Goal: Task Accomplishment & Management: Complete application form

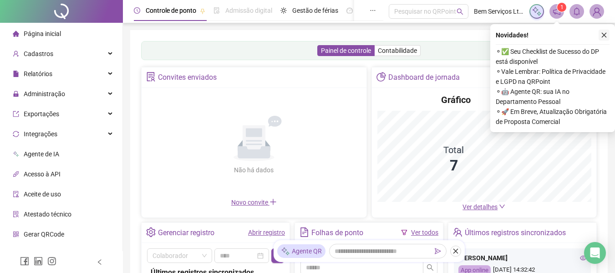
click at [601, 35] on button "button" at bounding box center [604, 35] width 11 height 11
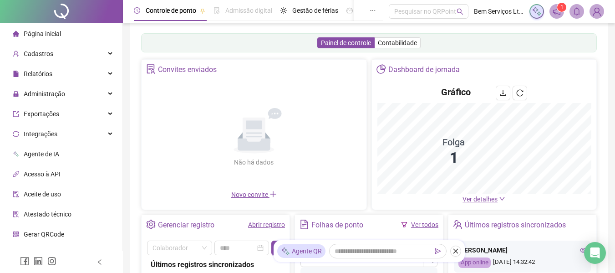
scroll to position [182, 0]
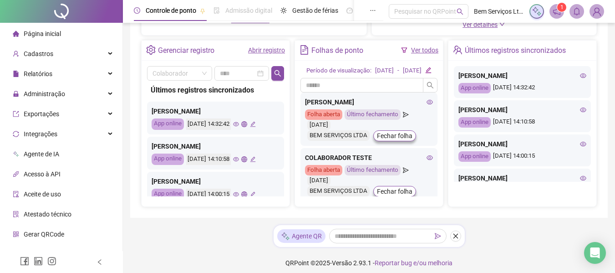
click at [249, 25] on div "Novo convite" at bounding box center [254, 20] width 214 height 10
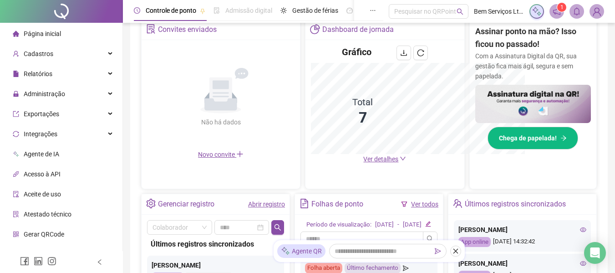
scroll to position [316, 0]
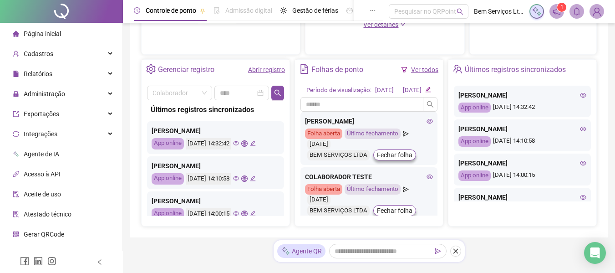
click at [239, 180] on icon "eye" at bounding box center [236, 178] width 6 height 6
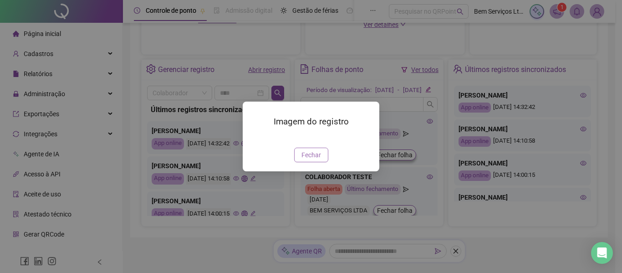
click at [319, 160] on span "Fechar" at bounding box center [311, 155] width 20 height 10
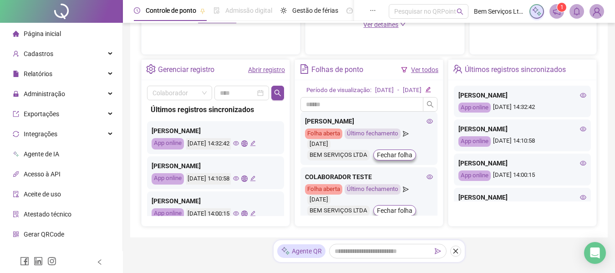
click at [239, 212] on icon "eye" at bounding box center [236, 213] width 6 height 5
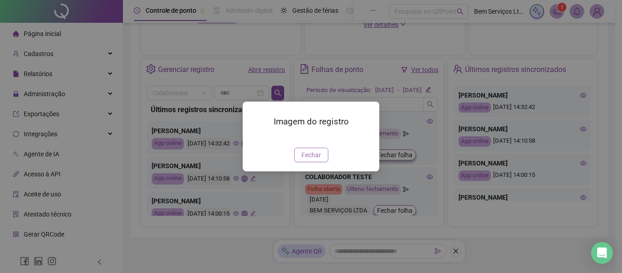
click at [311, 160] on span "Fechar" at bounding box center [311, 155] width 20 height 10
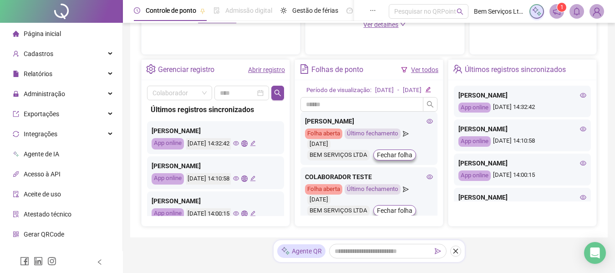
click at [239, 145] on icon "eye" at bounding box center [236, 143] width 6 height 6
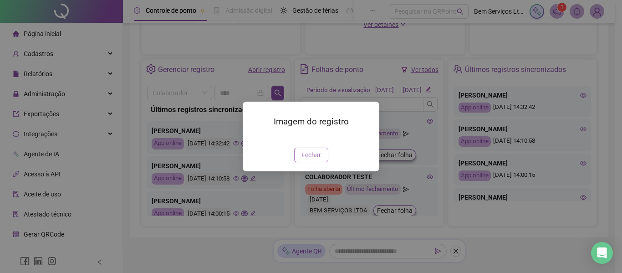
click at [307, 160] on span "Fechar" at bounding box center [311, 155] width 20 height 10
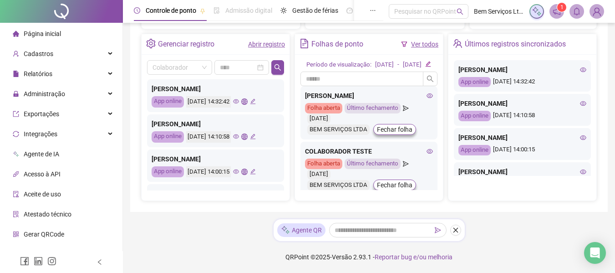
scroll to position [46, 0]
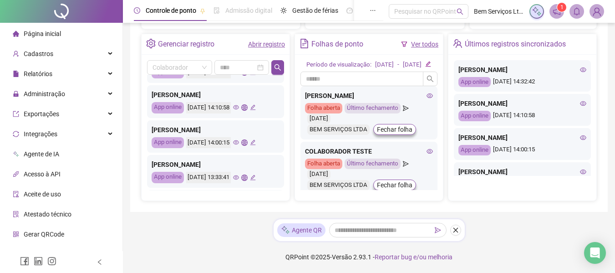
click at [247, 139] on icon "global" at bounding box center [244, 142] width 6 height 6
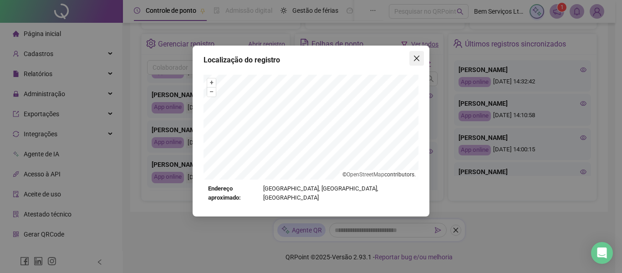
click at [415, 58] on icon "close" at bounding box center [416, 58] width 7 height 7
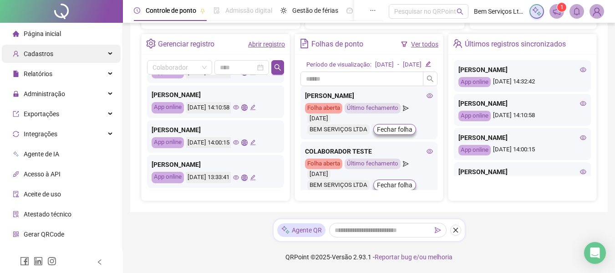
click at [64, 61] on div "Cadastros" at bounding box center [61, 54] width 119 height 18
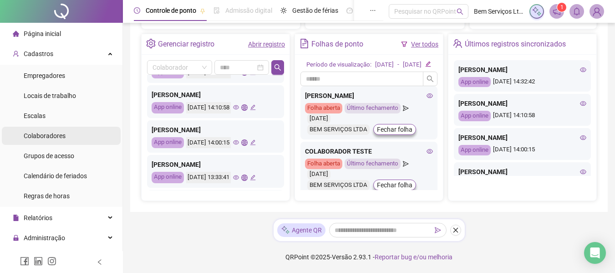
click at [67, 135] on li "Colaboradores" at bounding box center [61, 136] width 119 height 18
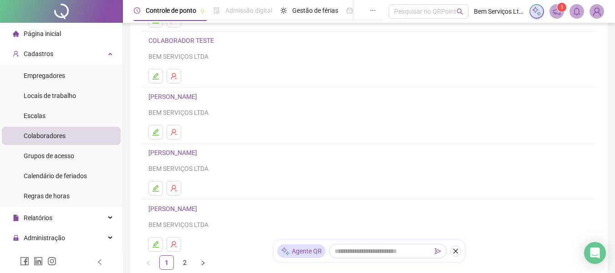
scroll to position [137, 0]
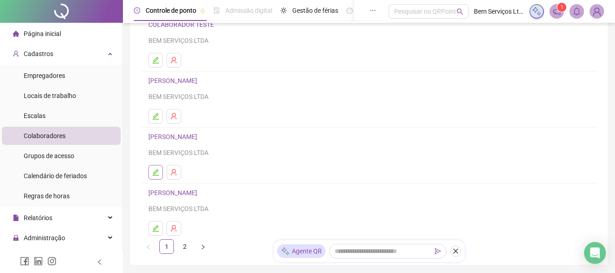
click at [150, 173] on button "button" at bounding box center [155, 172] width 15 height 15
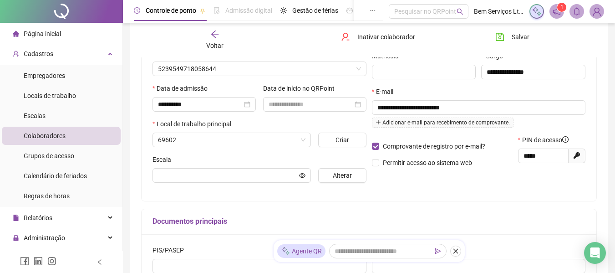
type input "**********"
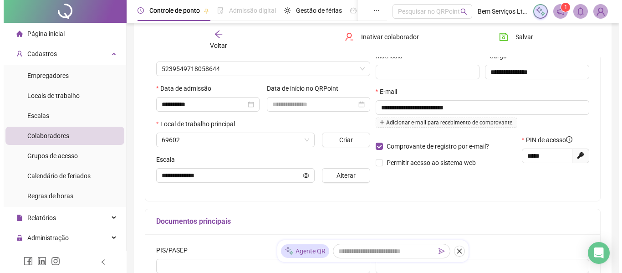
scroll to position [141, 0]
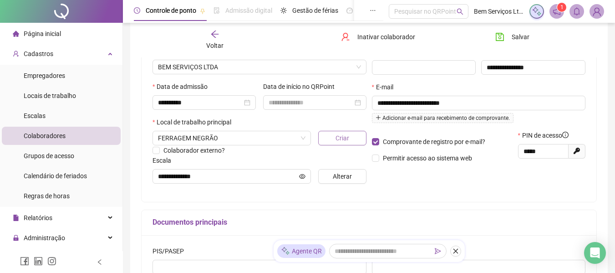
click at [331, 135] on button "Criar" at bounding box center [342, 138] width 48 height 15
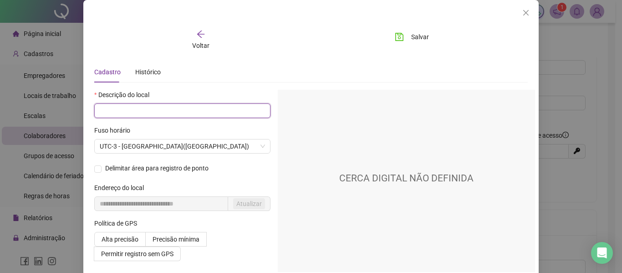
click at [155, 113] on input "text" at bounding box center [182, 110] width 176 height 15
click at [199, 38] on icon "arrow-left" at bounding box center [200, 34] width 9 height 9
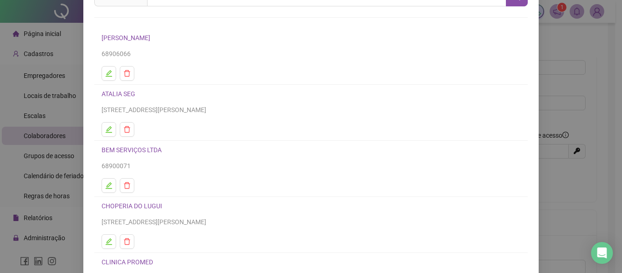
scroll to position [104, 0]
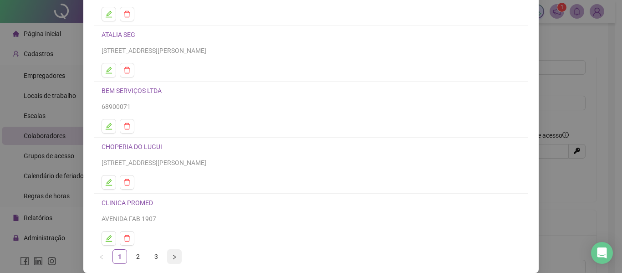
click at [172, 257] on icon "right" at bounding box center [174, 256] width 5 height 5
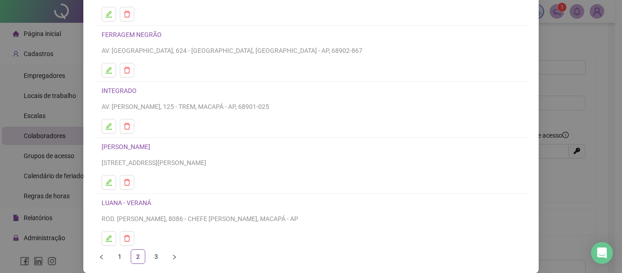
click at [123, 42] on div "FERRAGEM NEGRÃO AV. [GEOGRAPHIC_DATA], 624 - [GEOGRAPHIC_DATA], [GEOGRAPHIC_DAT…" at bounding box center [311, 42] width 419 height 26
click at [122, 36] on link "FERRAGEM NEGRÃO" at bounding box center [132, 34] width 60 height 7
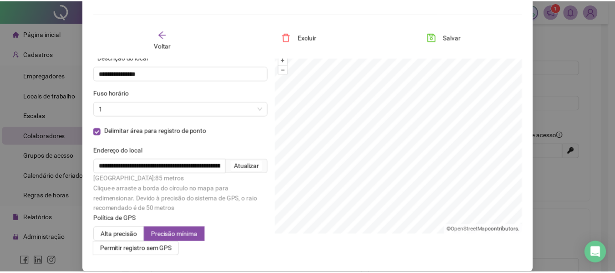
scroll to position [0, 0]
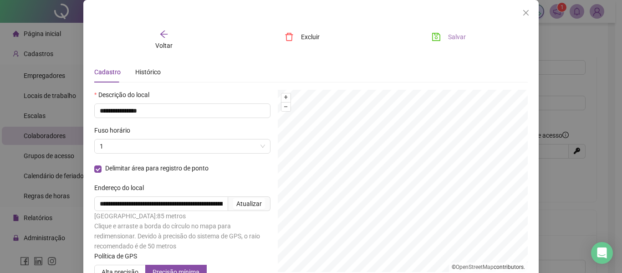
click at [432, 40] on icon "save" at bounding box center [436, 36] width 9 height 9
click at [524, 10] on icon "close" at bounding box center [525, 12] width 7 height 7
